Goal: Information Seeking & Learning: Understand process/instructions

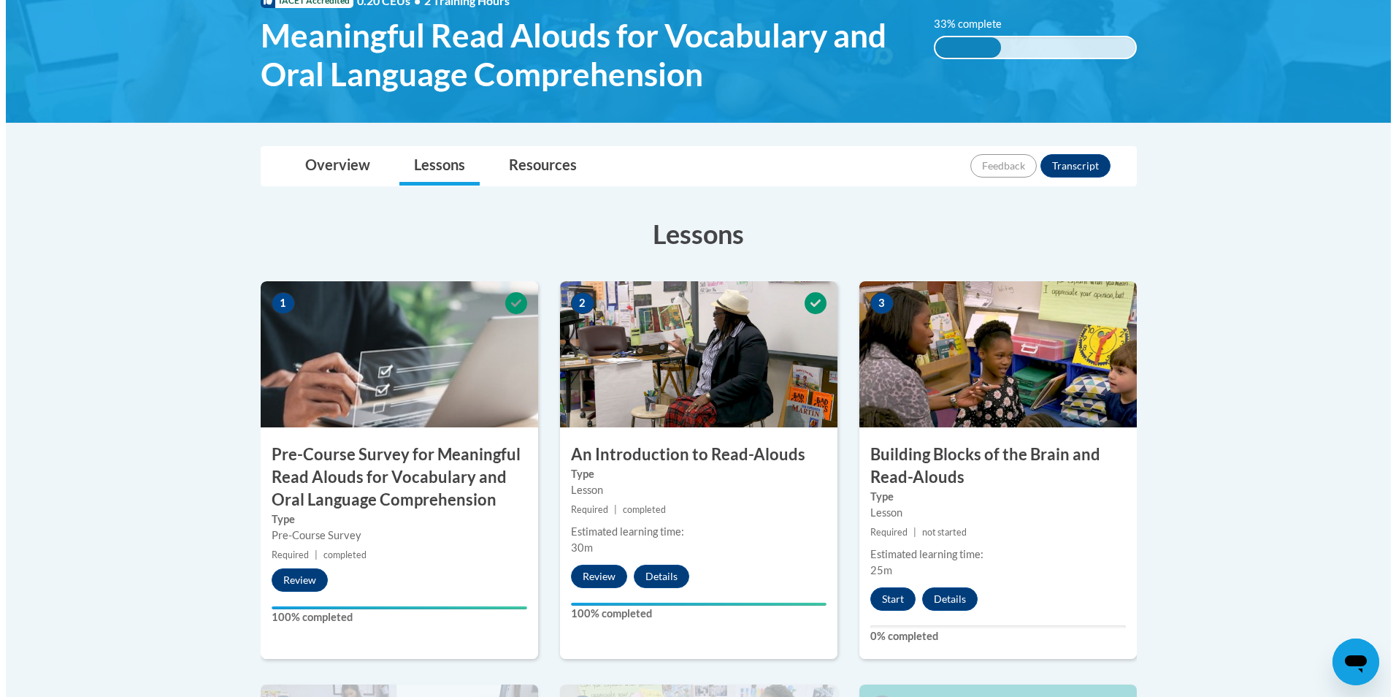
scroll to position [438, 0]
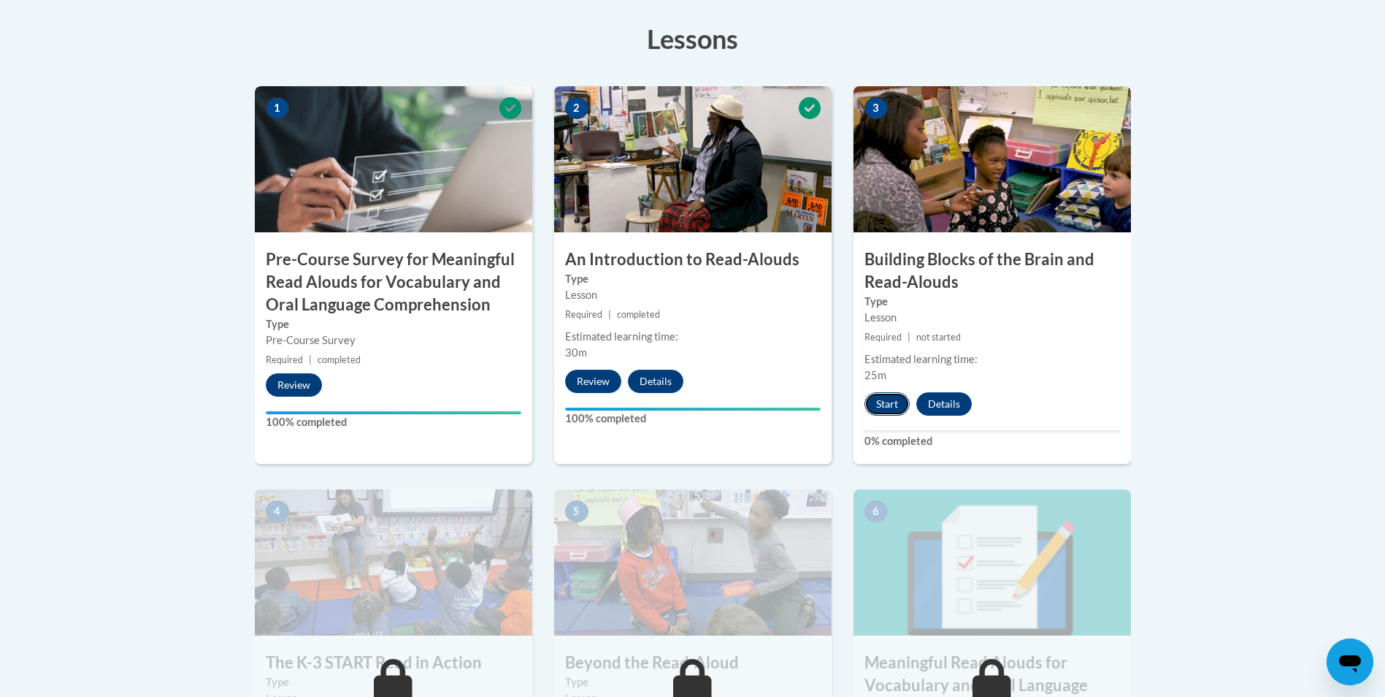
click at [893, 405] on button "Start" at bounding box center [887, 403] width 45 height 23
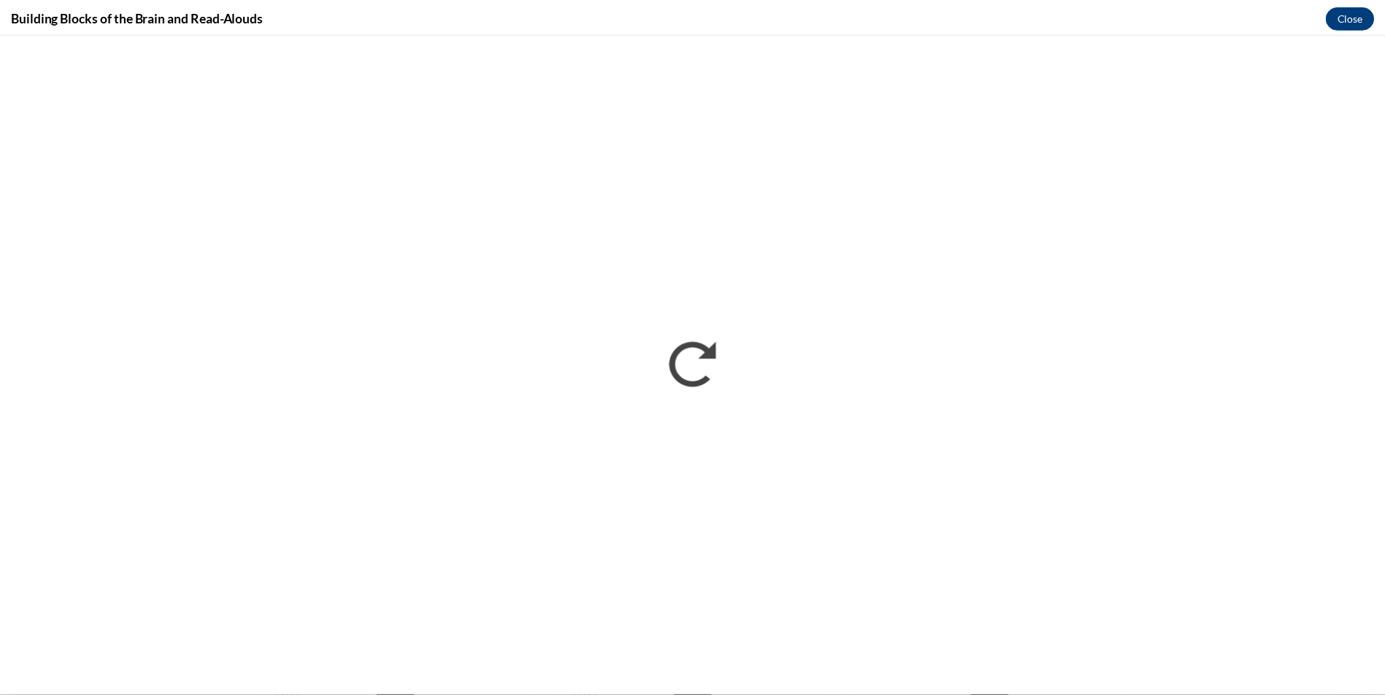
scroll to position [0, 0]
click at [1015, 4] on div "Building Blocks of the Brain and Read-Alouds Close" at bounding box center [698, 16] width 1396 height 33
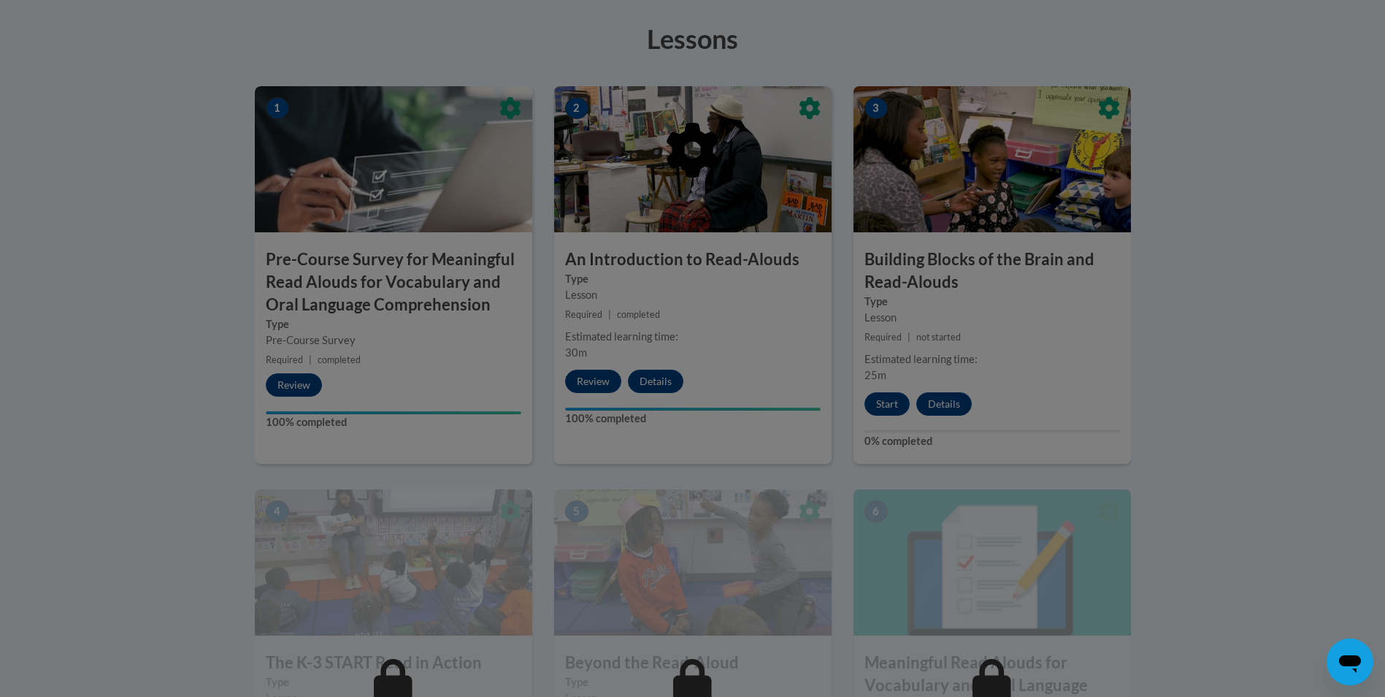
scroll to position [694, 0]
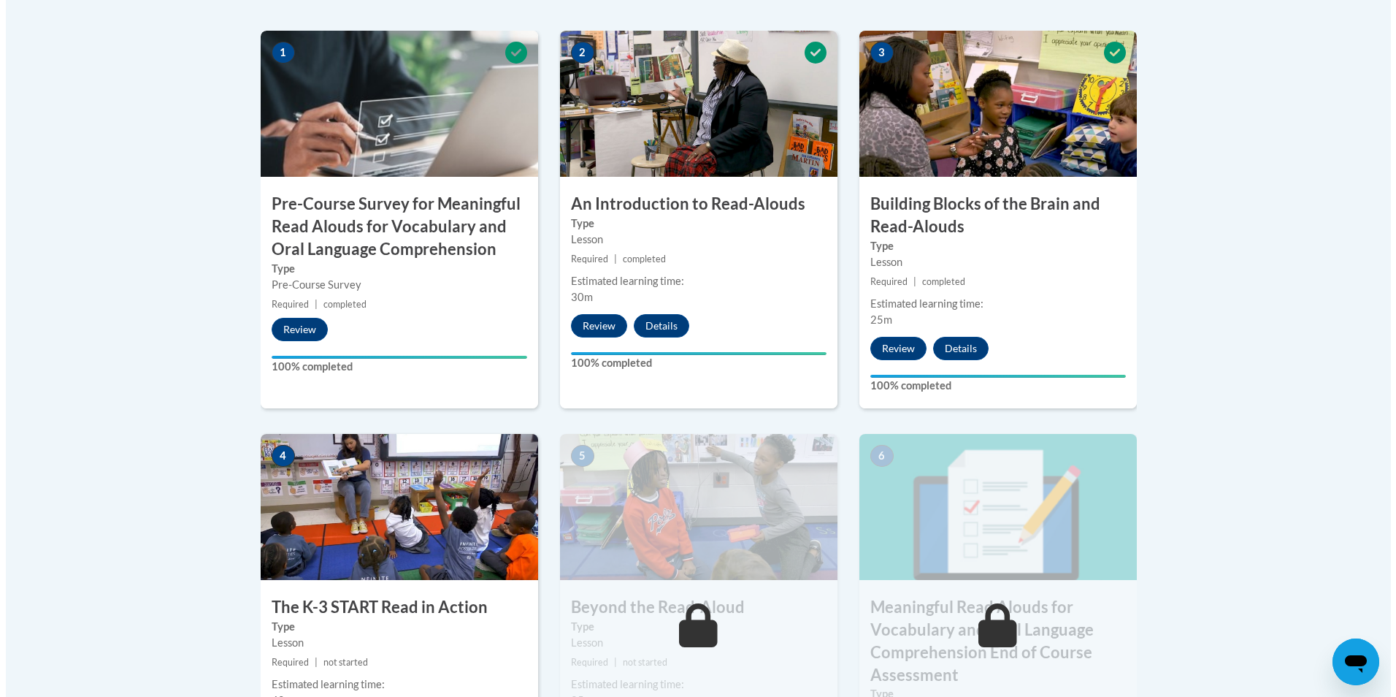
scroll to position [708, 0]
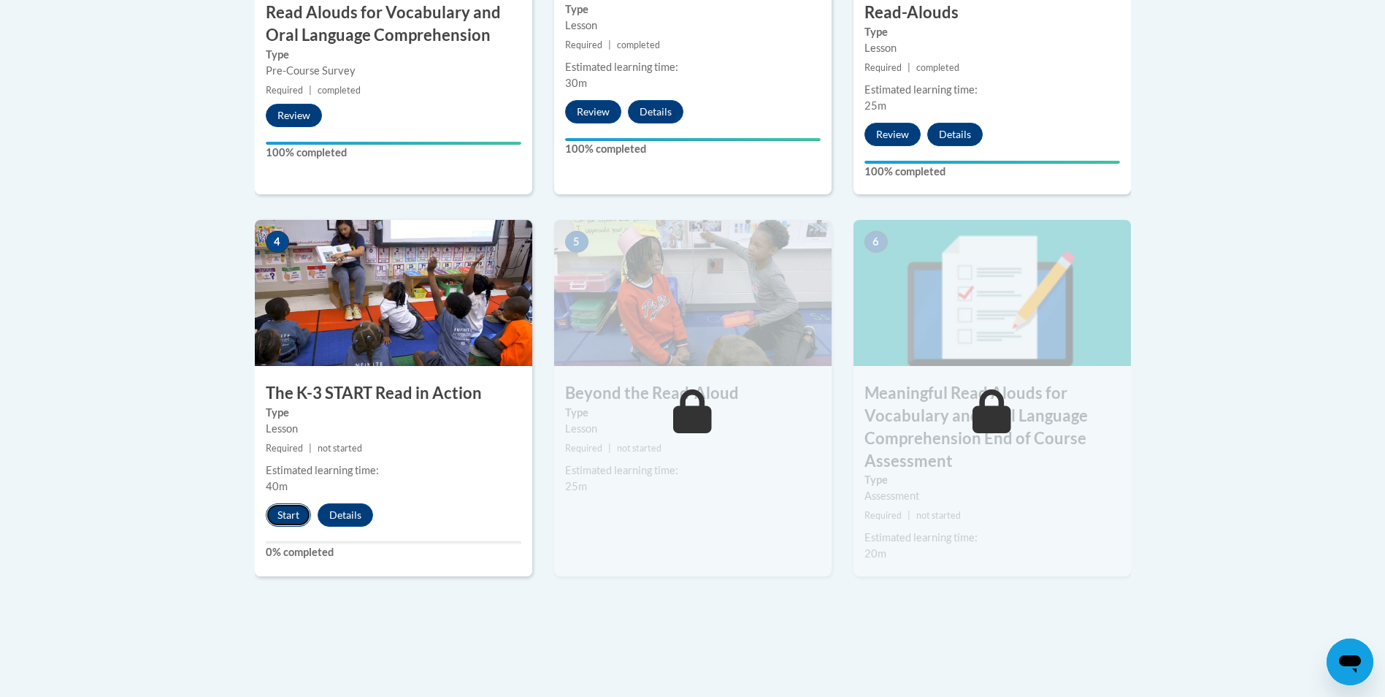
click at [289, 518] on button "Start" at bounding box center [288, 514] width 45 height 23
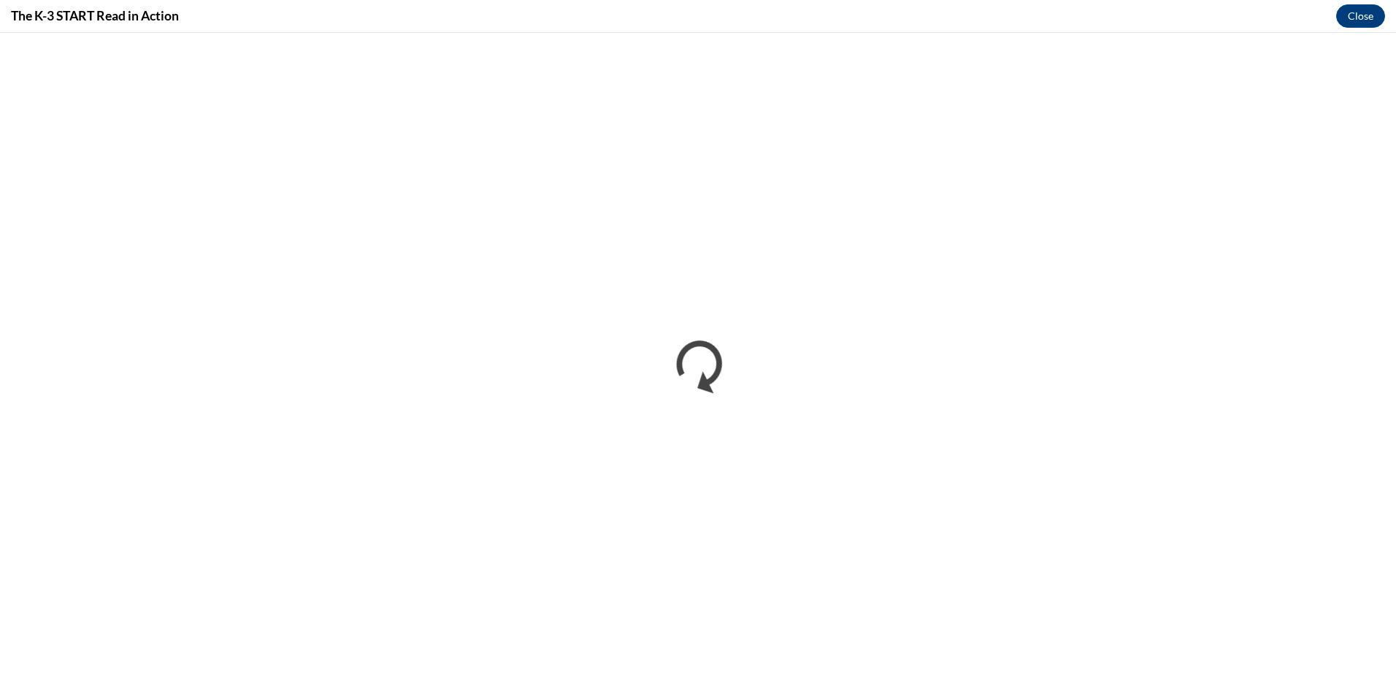
scroll to position [0, 0]
